Goal: Task Accomplishment & Management: Use online tool/utility

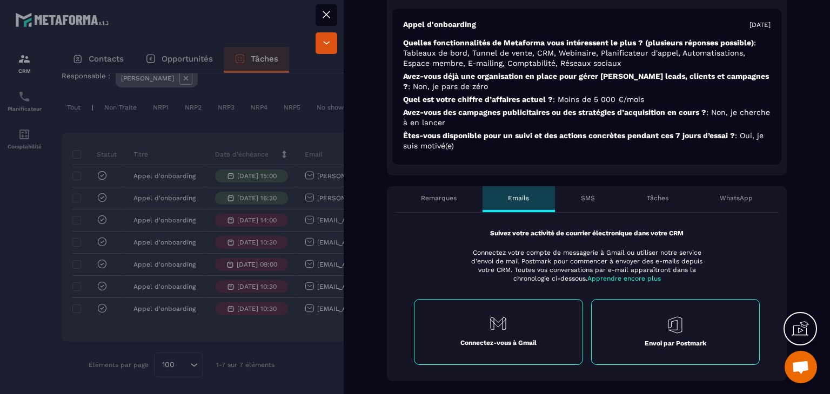
scroll to position [378, 0]
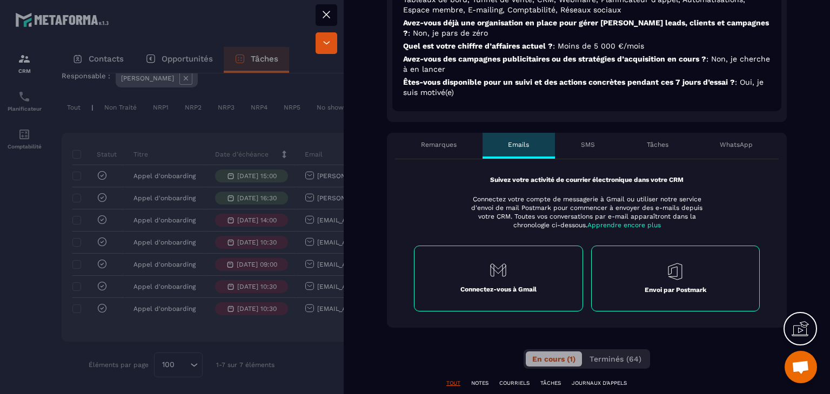
click at [743, 133] on div "WhatsApp" at bounding box center [736, 146] width 85 height 26
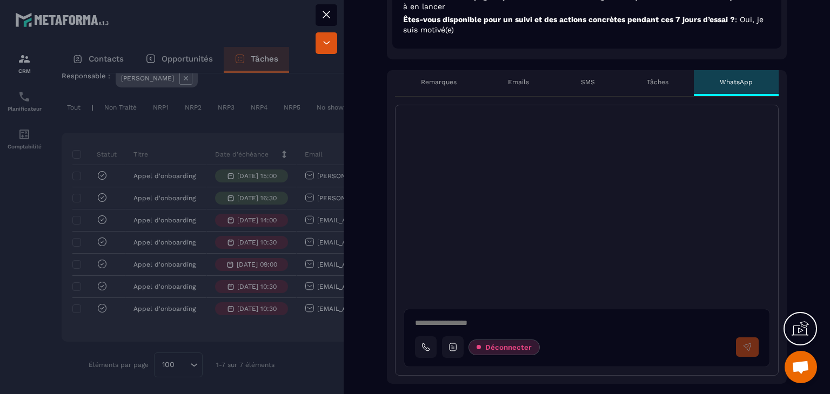
scroll to position [486, 0]
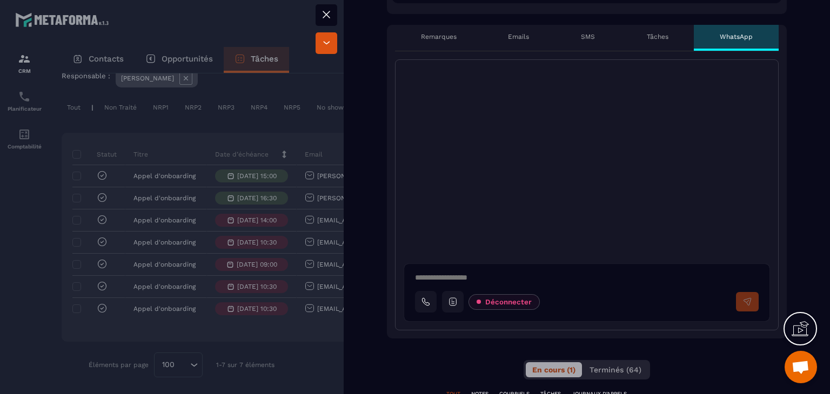
click at [456, 273] on textarea at bounding box center [591, 279] width 352 height 13
type textarea "*"
click at [580, 33] on div "SMS" at bounding box center [588, 38] width 66 height 26
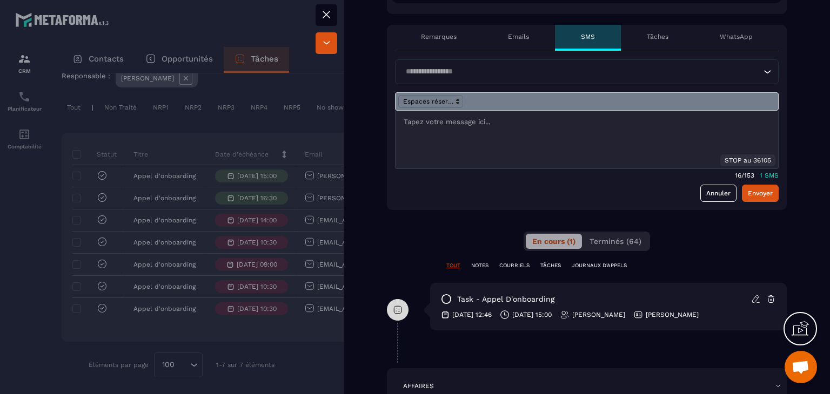
click at [424, 123] on div at bounding box center [586, 140] width 382 height 58
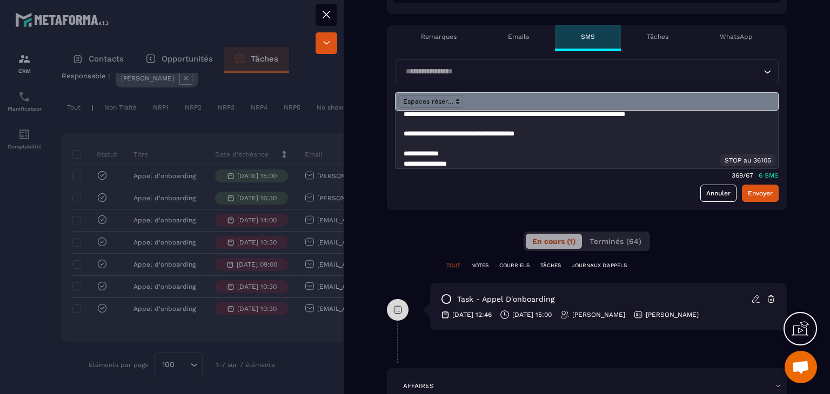
click at [451, 139] on p at bounding box center [582, 144] width 358 height 10
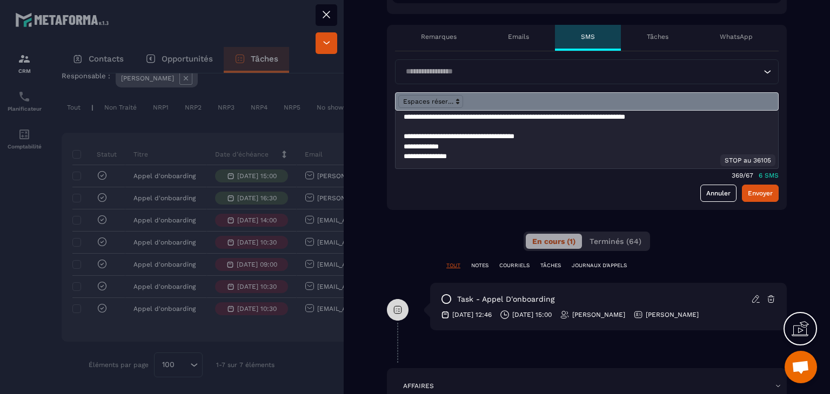
click at [434, 122] on p at bounding box center [582, 127] width 358 height 10
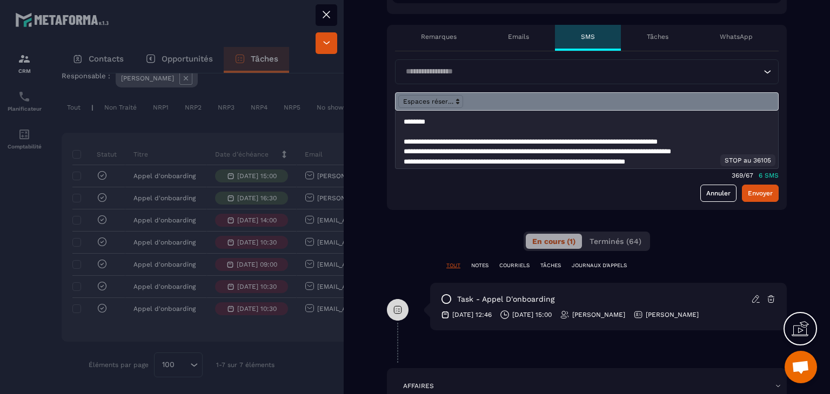
click at [432, 127] on p at bounding box center [582, 132] width 358 height 10
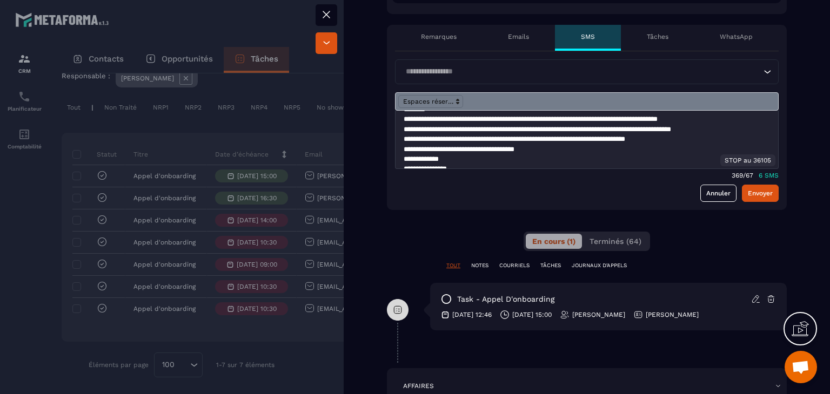
scroll to position [24, 0]
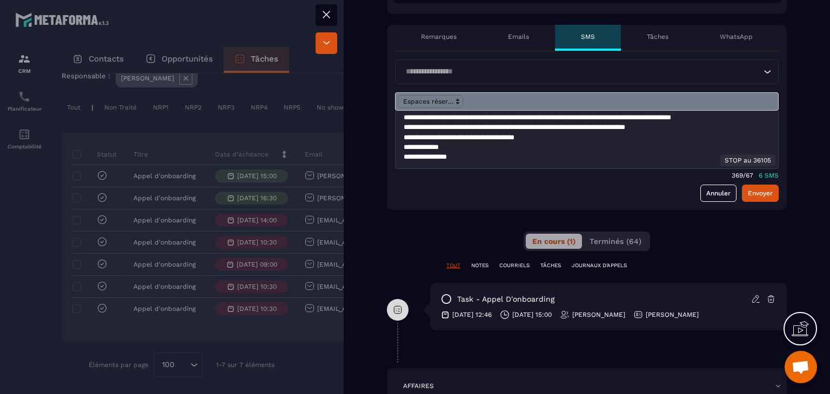
click at [472, 143] on p "**********" at bounding box center [578, 148] width 350 height 10
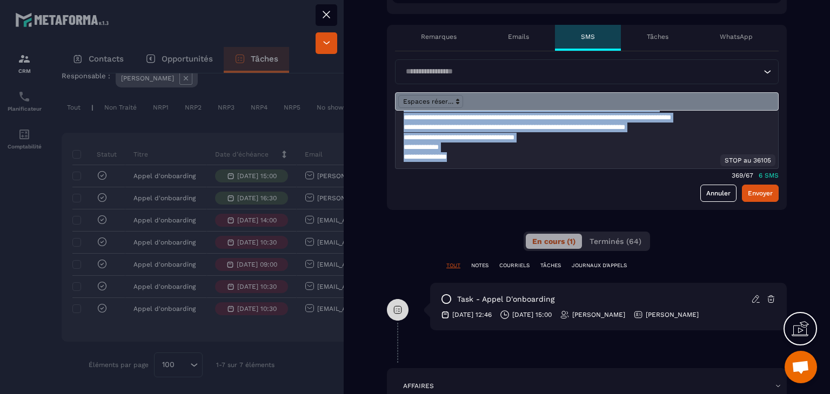
scroll to position [0, 0]
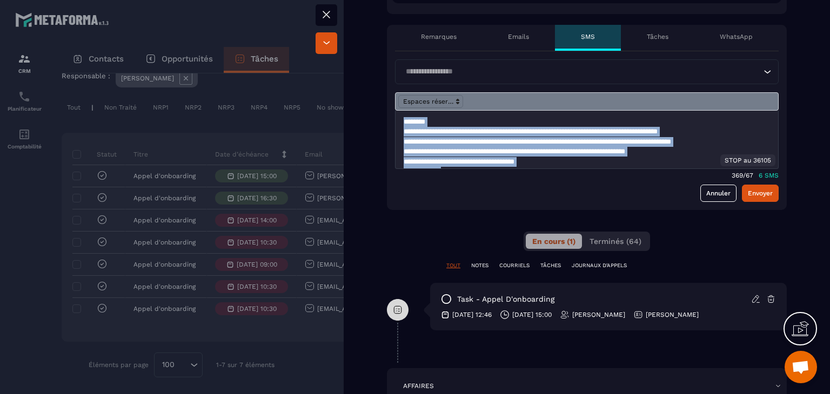
drag, startPoint x: 479, startPoint y: 147, endPoint x: 382, endPoint y: 60, distance: 130.4
click at [382, 60] on div "Appel d’onboarding planifié No show Migration en cours Migration Terminée Appel…" at bounding box center [587, 141] width 486 height 1167
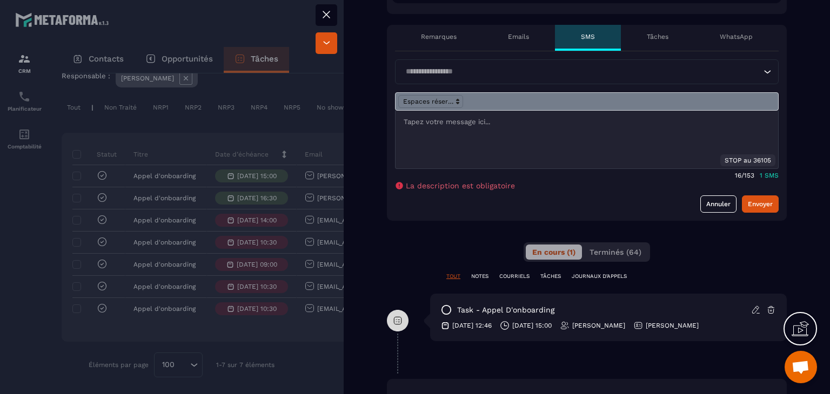
click at [519, 32] on p "Emails" at bounding box center [518, 36] width 21 height 9
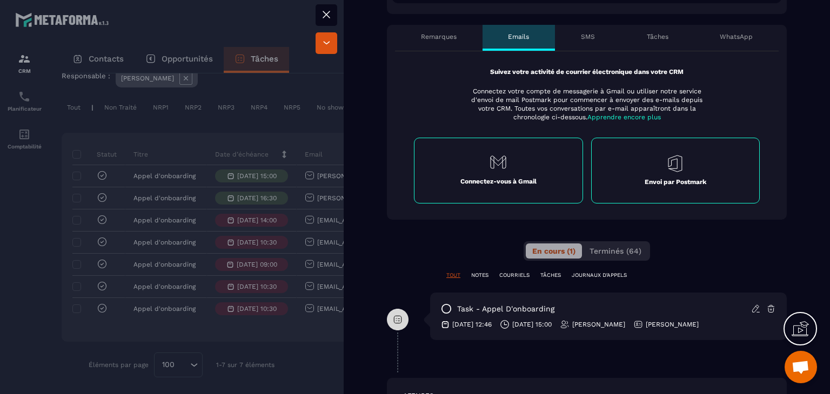
click at [487, 142] on div "Connectez-vous à Gmail" at bounding box center [498, 171] width 169 height 66
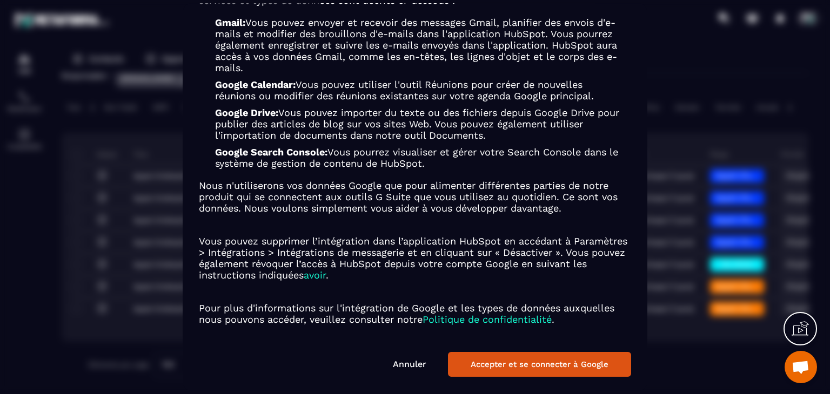
click at [528, 359] on button "Accepter et se connecter à Google" at bounding box center [539, 365] width 183 height 25
